Goal: Check status: Check status

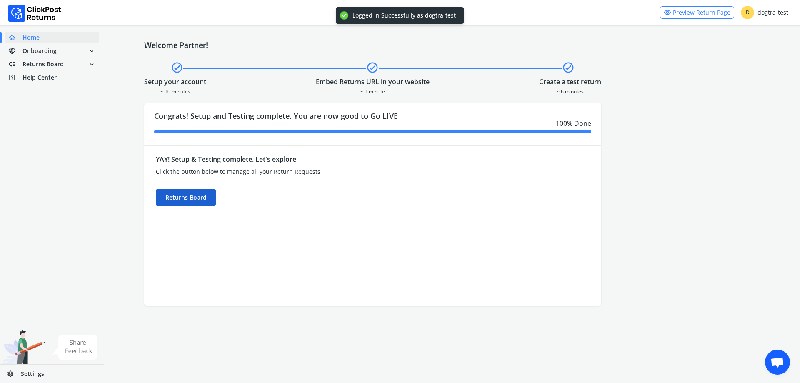
click at [193, 194] on div "Returns Board" at bounding box center [186, 197] width 60 height 17
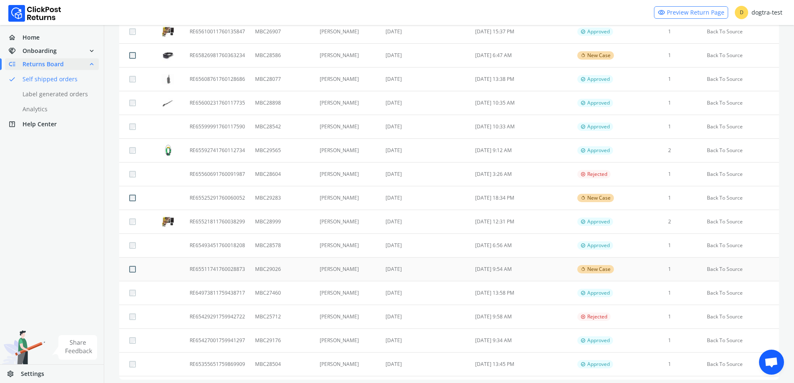
scroll to position [323, 0]
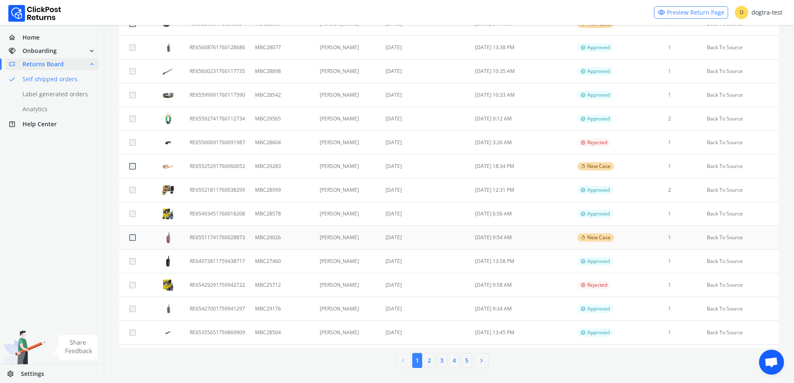
click at [225, 235] on td "RE65511741760028873" at bounding box center [217, 238] width 65 height 24
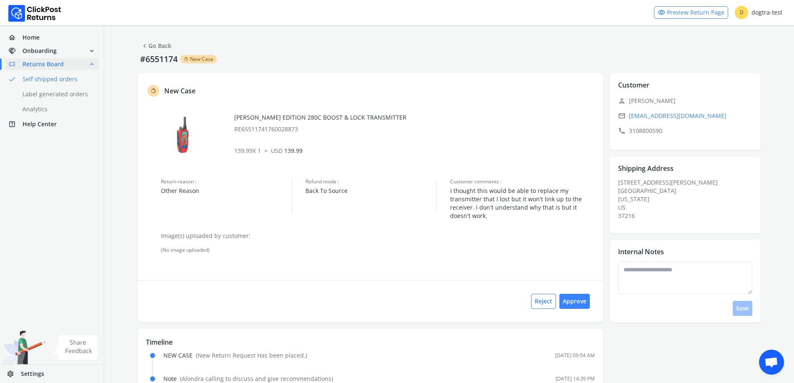
click at [153, 45] on link "chevron_left Go Back" at bounding box center [156, 46] width 30 height 12
